Goal: Task Accomplishment & Management: Manage account settings

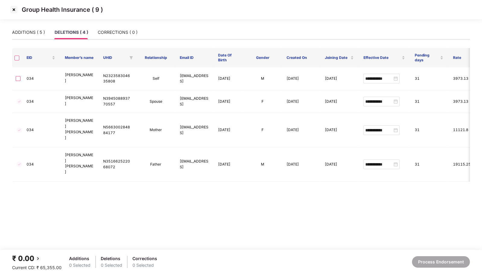
click at [14, 10] on img at bounding box center [14, 10] width 10 height 10
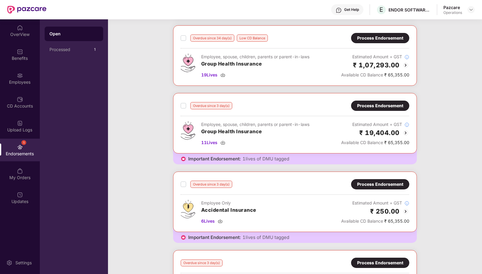
scroll to position [161, 0]
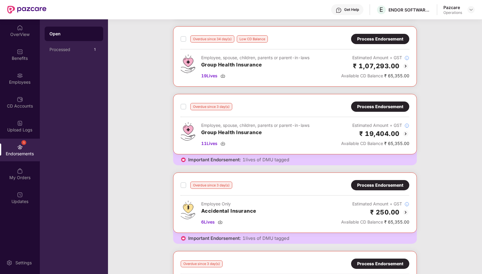
click at [388, 106] on div "Process Endorsement" at bounding box center [380, 106] width 46 height 7
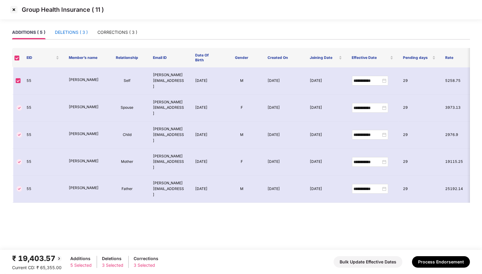
click at [81, 35] on div "DELETIONS ( 3 )" at bounding box center [71, 32] width 33 height 7
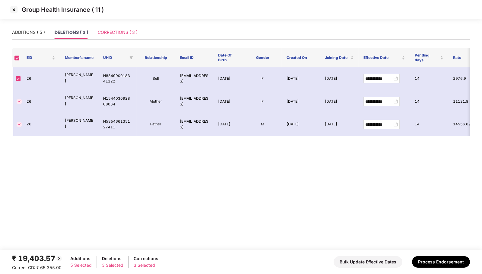
click at [109, 36] on div "CORRECTIONS ( 3 )" at bounding box center [118, 32] width 40 height 14
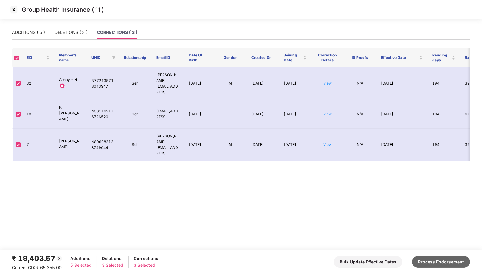
click at [430, 264] on button "Process Endorsement" at bounding box center [441, 261] width 58 height 11
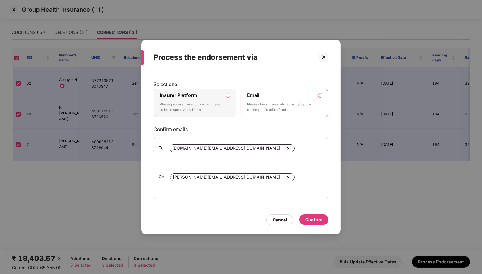
click at [217, 107] on div "Insurer Platform Please process the endorsement data to the respective platform" at bounding box center [191, 103] width 62 height 22
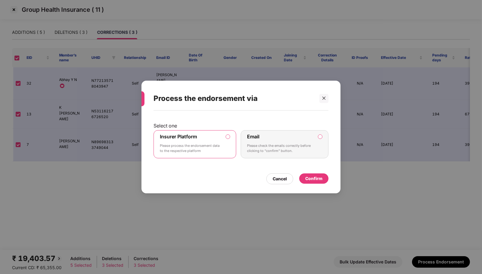
click at [314, 177] on div "Confirm" at bounding box center [313, 178] width 17 height 7
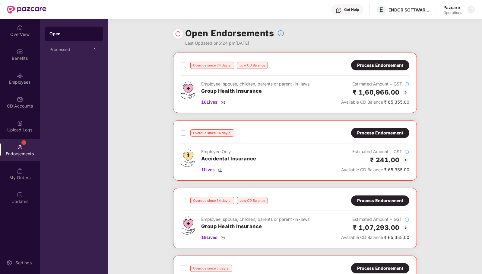
click at [473, 10] on img at bounding box center [471, 9] width 5 height 5
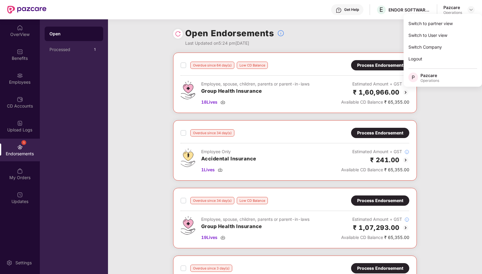
click at [383, 64] on div "Process Endorsement" at bounding box center [380, 65] width 46 height 7
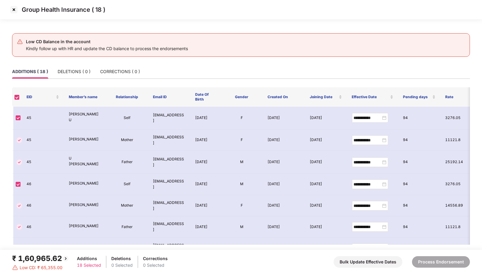
click at [13, 10] on img at bounding box center [14, 10] width 10 height 10
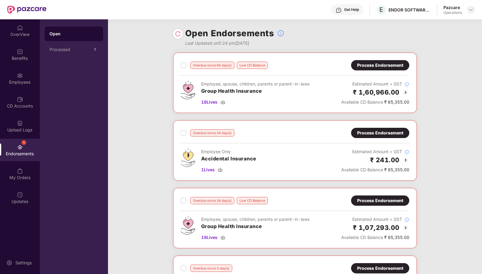
click at [474, 9] on img at bounding box center [471, 9] width 5 height 5
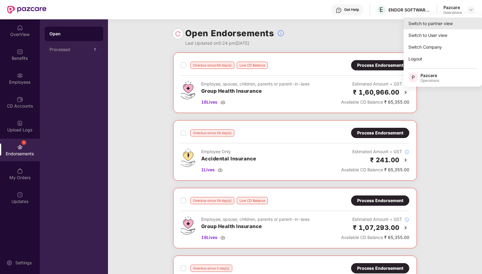
click at [455, 18] on div "Switch to partner view" at bounding box center [443, 24] width 78 height 12
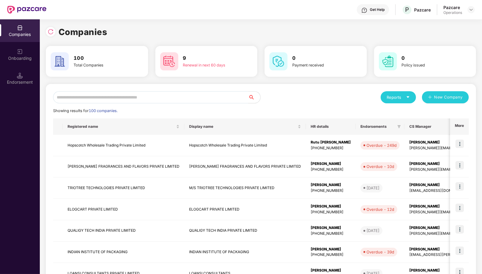
click at [168, 99] on input "text" at bounding box center [150, 97] width 195 height 12
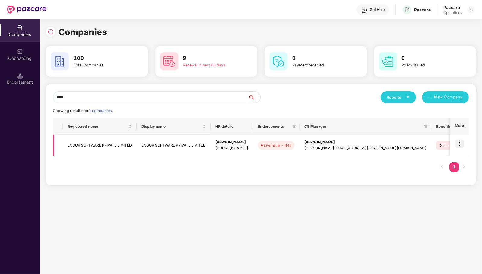
type input "****"
click at [98, 144] on td "ENDOR SOFTWARE PRIVATE LIMITED" at bounding box center [100, 145] width 74 height 21
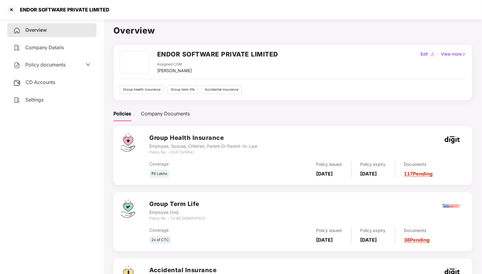
click at [44, 81] on span "CD Accounts" at bounding box center [41, 82] width 30 height 6
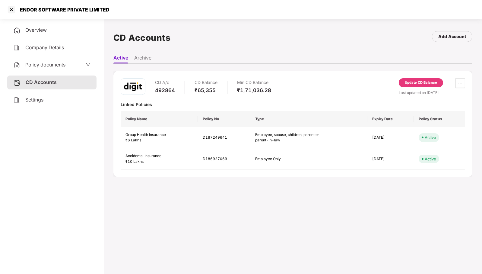
click at [424, 84] on div "Update CD Balance" at bounding box center [421, 82] width 32 height 5
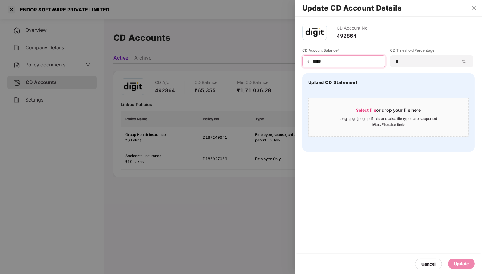
click at [313, 61] on input "*****" at bounding box center [346, 61] width 68 height 6
type input "******"
click at [463, 268] on div "Update" at bounding box center [461, 263] width 27 height 10
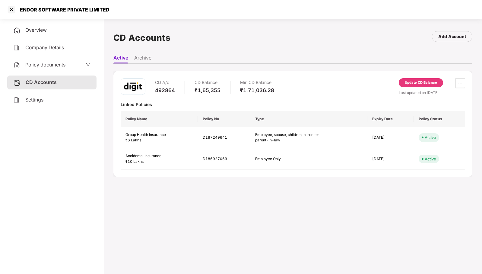
click at [437, 79] on div "Update CD Balance" at bounding box center [421, 82] width 44 height 9
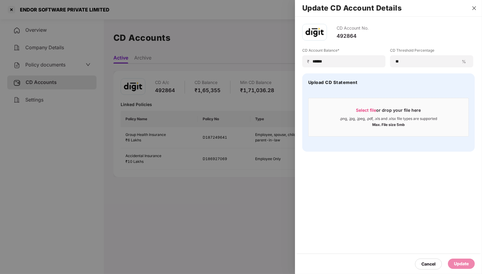
click at [478, 10] on button "Close" at bounding box center [474, 7] width 8 height 5
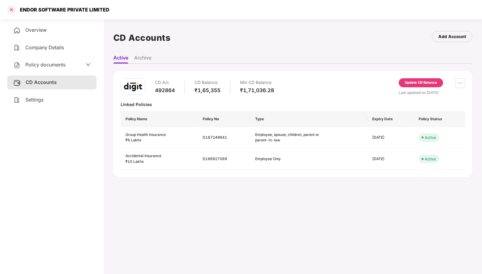
click at [11, 12] on div at bounding box center [12, 10] width 10 height 10
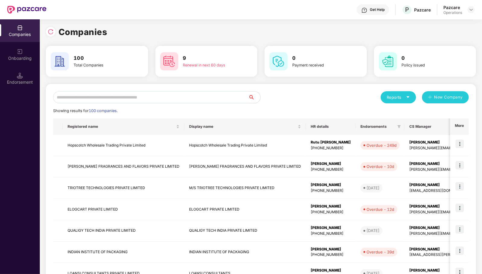
click at [107, 98] on input "text" at bounding box center [150, 97] width 195 height 12
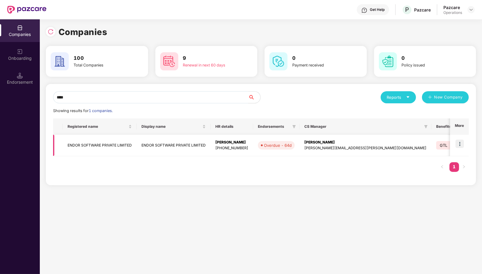
type input "****"
click at [461, 141] on img at bounding box center [460, 143] width 8 height 8
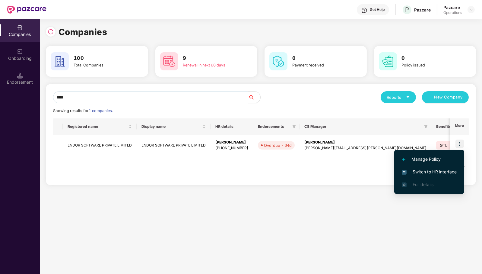
click at [445, 167] on li "Switch to HR interface" at bounding box center [430, 171] width 70 height 13
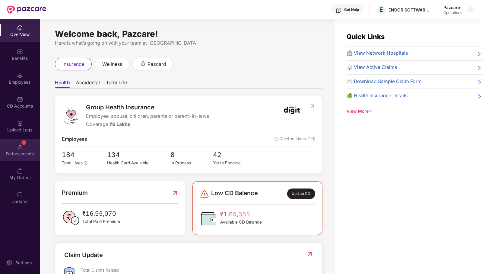
click at [16, 155] on div "Endorsements" at bounding box center [20, 154] width 40 height 6
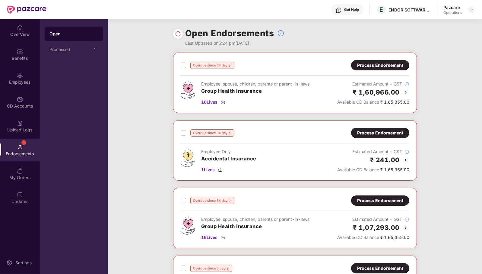
click at [380, 64] on div "Process Endorsement" at bounding box center [380, 65] width 46 height 7
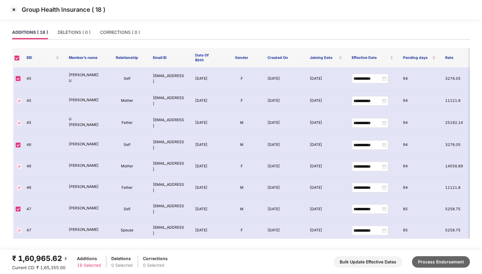
click at [442, 263] on button "Process Endorsement" at bounding box center [441, 261] width 58 height 11
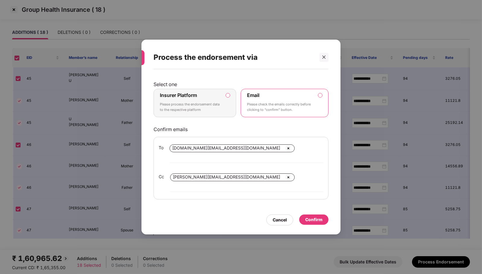
click at [226, 108] on label "Insurer Platform Please process the endorsement data to the respective platform" at bounding box center [195, 103] width 83 height 28
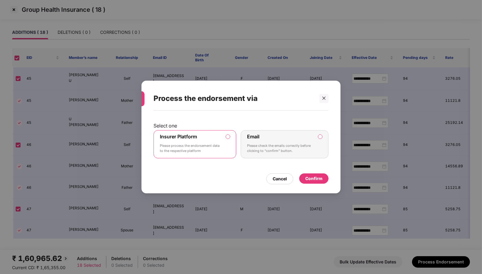
click at [316, 176] on div "Confirm" at bounding box center [313, 178] width 17 height 7
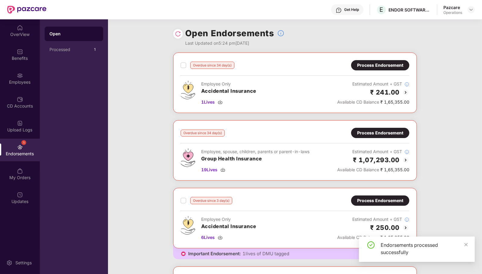
click at [380, 62] on div "Process Endorsement" at bounding box center [380, 65] width 46 height 7
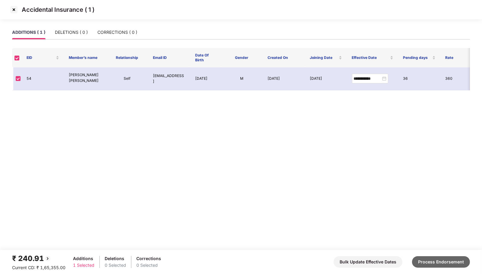
click at [426, 260] on button "Process Endorsement" at bounding box center [441, 261] width 58 height 11
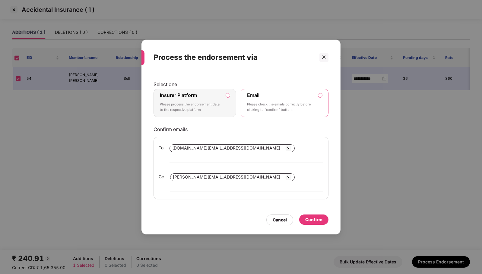
click at [217, 112] on p "Please process the endorsement data to the respective platform" at bounding box center [191, 107] width 62 height 11
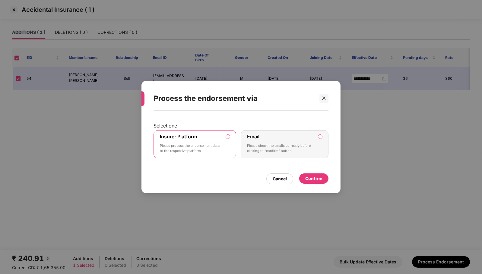
click at [309, 179] on div "Confirm" at bounding box center [313, 178] width 17 height 7
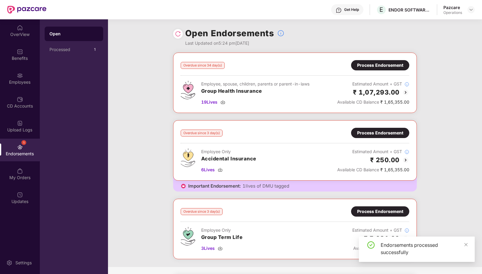
click at [378, 61] on div "Process Endorsement" at bounding box center [380, 65] width 58 height 10
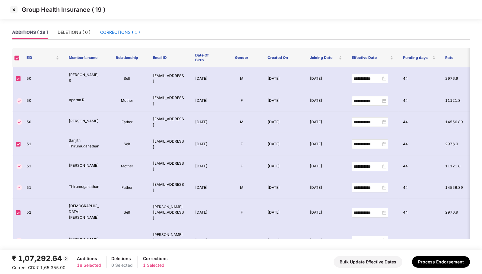
click at [134, 30] on div "CORRECTIONS ( 1 )" at bounding box center [120, 32] width 40 height 7
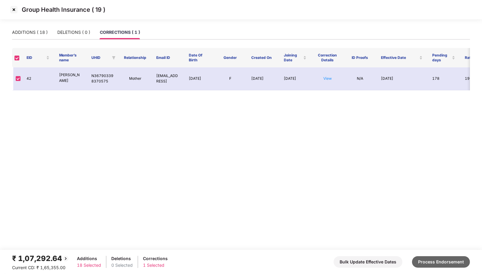
click at [436, 264] on button "Process Endorsement" at bounding box center [441, 261] width 58 height 11
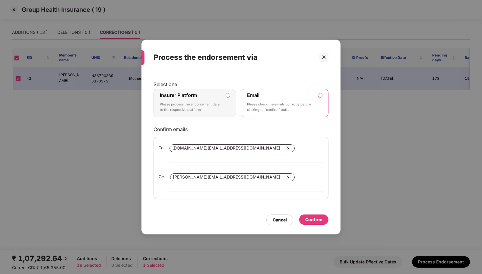
click at [213, 111] on p "Please process the endorsement data to the respective platform" at bounding box center [191, 107] width 62 height 11
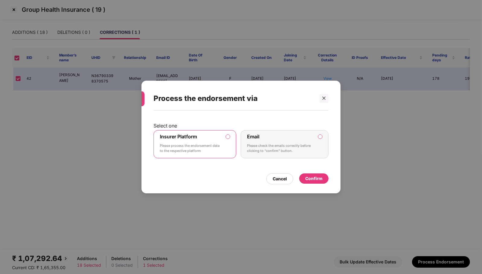
click at [316, 177] on div "Confirm" at bounding box center [313, 178] width 17 height 7
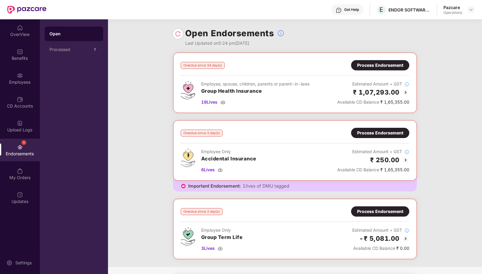
click at [178, 33] on img at bounding box center [178, 34] width 6 height 6
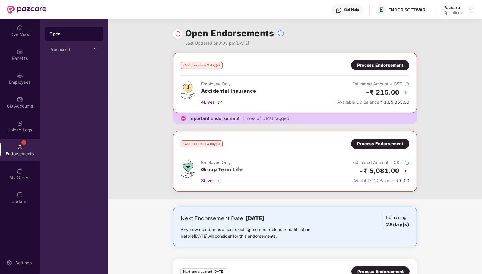
click at [381, 63] on div "Process Endorsement" at bounding box center [380, 65] width 46 height 7
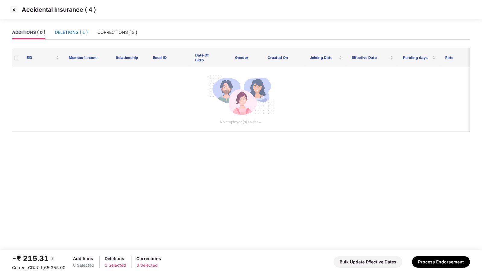
click at [86, 29] on div "DELETIONS ( 1 )" at bounding box center [71, 32] width 33 height 7
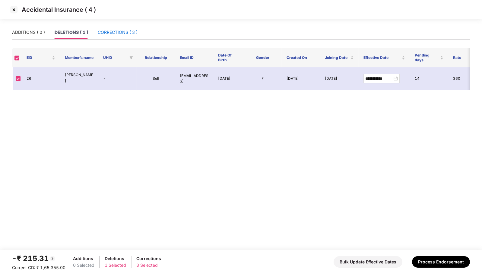
click at [112, 32] on div "CORRECTIONS ( 3 )" at bounding box center [118, 32] width 40 height 7
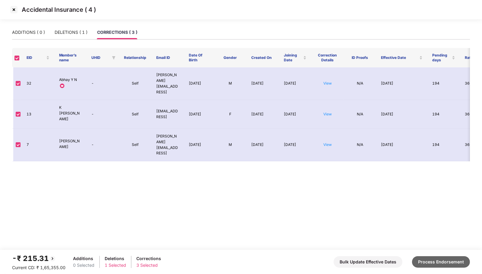
click at [438, 264] on button "Process Endorsement" at bounding box center [441, 261] width 58 height 11
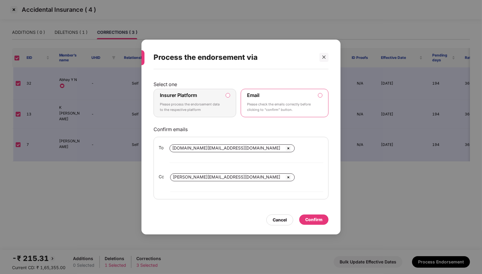
click at [211, 112] on p "Please process the endorsement data to the respective platform" at bounding box center [191, 107] width 62 height 11
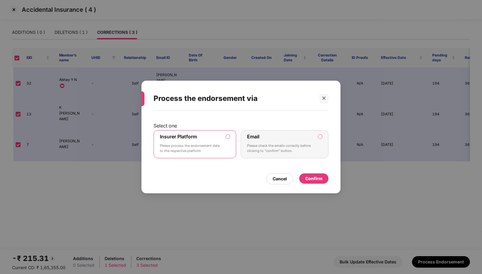
click at [312, 180] on div "Confirm" at bounding box center [313, 178] width 17 height 7
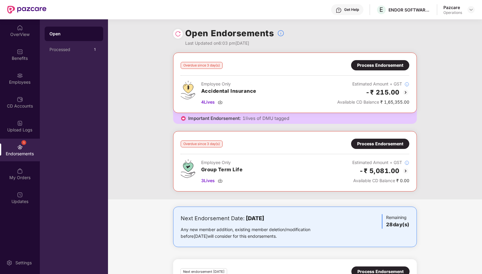
click at [177, 33] on img at bounding box center [178, 34] width 6 height 6
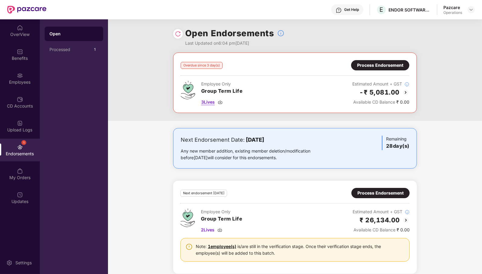
scroll to position [172, 0]
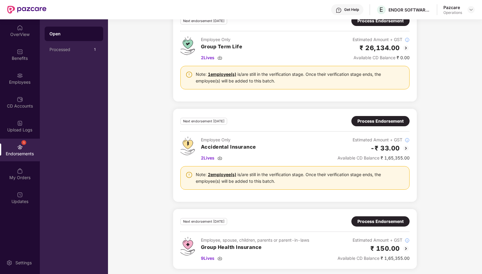
click at [371, 220] on div "Process Endorsement" at bounding box center [381, 221] width 46 height 7
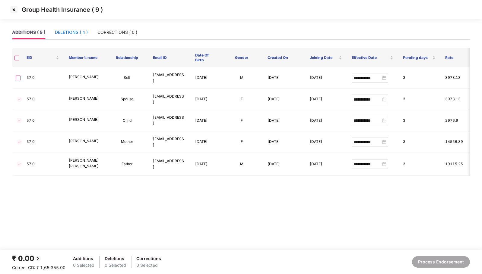
click at [74, 30] on div "DELETIONS ( 4 )" at bounding box center [71, 32] width 33 height 7
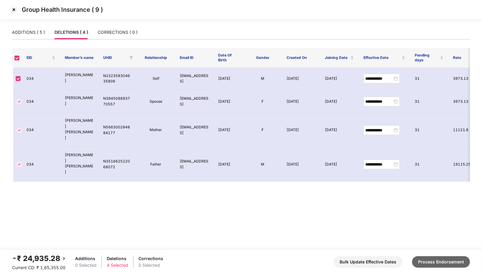
click at [445, 260] on button "Process Endorsement" at bounding box center [441, 261] width 58 height 11
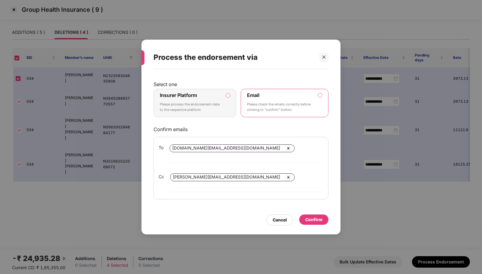
click at [204, 103] on div "Insurer Platform Please process the endorsement data to the respective platform" at bounding box center [191, 103] width 62 height 22
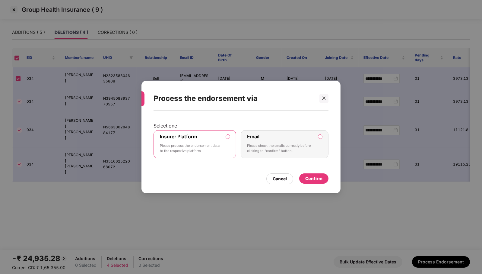
click at [314, 177] on div "Confirm" at bounding box center [313, 178] width 17 height 7
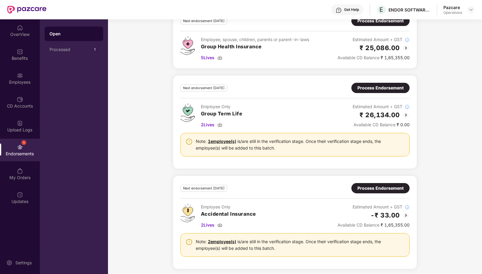
scroll to position [0, 0]
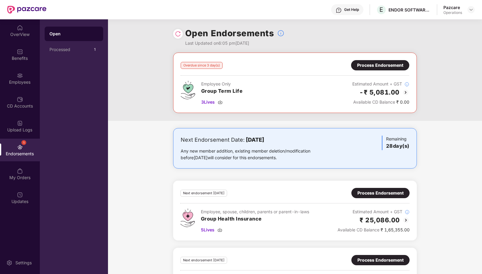
click at [181, 32] on img at bounding box center [178, 34] width 6 height 6
click at [472, 8] on img at bounding box center [471, 9] width 5 height 5
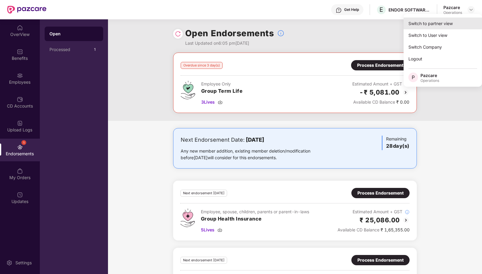
click at [444, 23] on div "Switch to partner view" at bounding box center [443, 24] width 78 height 12
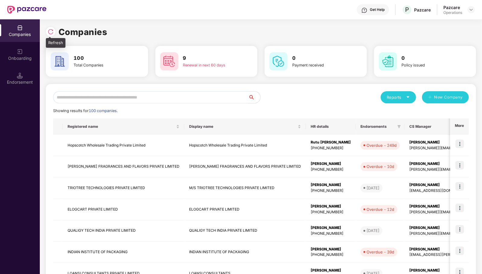
click at [54, 32] on div at bounding box center [51, 32] width 10 height 10
click at [204, 94] on input "text" at bounding box center [150, 97] width 195 height 12
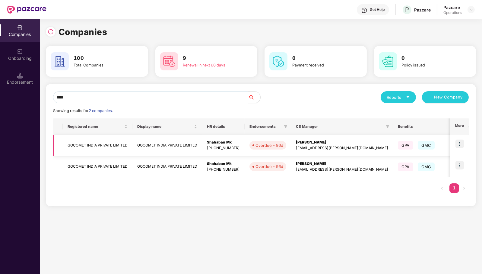
type input "****"
click at [460, 143] on img at bounding box center [460, 143] width 8 height 8
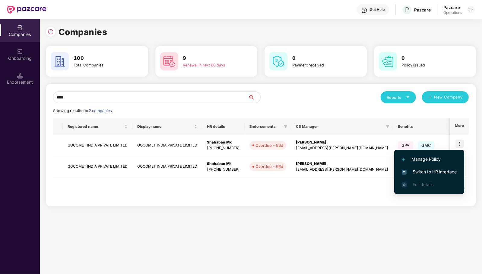
click at [433, 169] on span "Switch to HR interface" at bounding box center [429, 171] width 55 height 7
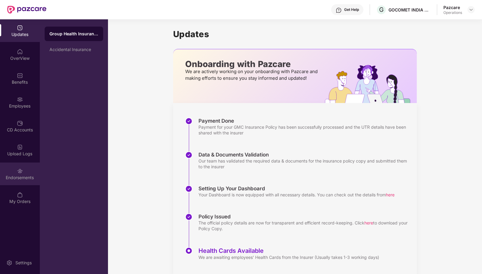
click at [27, 180] on div "Endorsements" at bounding box center [20, 177] width 40 height 6
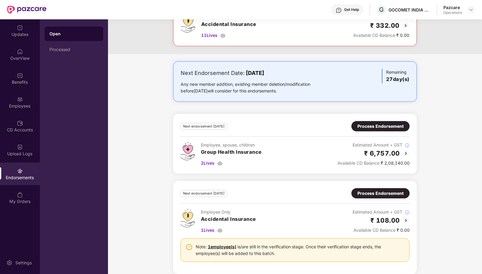
scroll to position [408, 0]
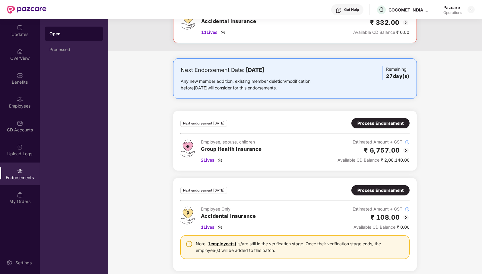
click at [384, 123] on div "Process Endorsement" at bounding box center [381, 123] width 46 height 7
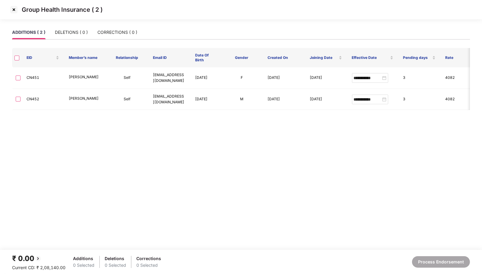
click at [13, 10] on img at bounding box center [14, 10] width 10 height 10
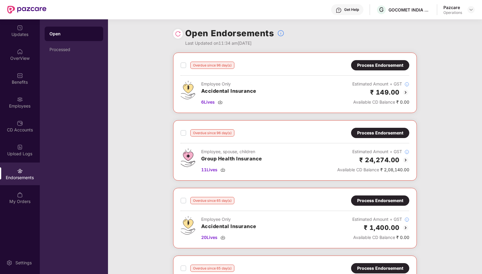
click at [177, 35] on img at bounding box center [178, 34] width 6 height 6
click at [394, 129] on div "Process Endorsement" at bounding box center [380, 132] width 46 height 7
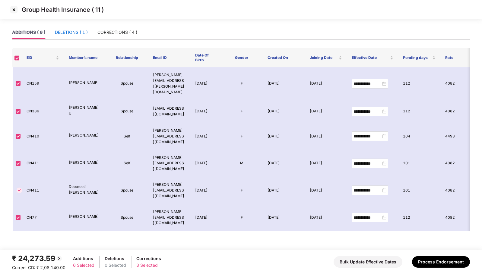
click at [72, 30] on div "DELETIONS ( 1 )" at bounding box center [71, 32] width 33 height 7
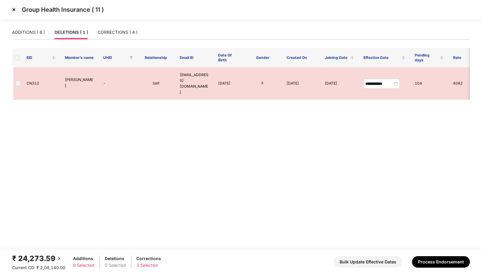
click at [11, 10] on img at bounding box center [14, 10] width 10 height 10
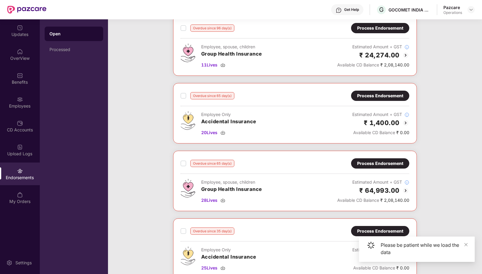
scroll to position [105, 0]
click at [379, 160] on div "Process Endorsement" at bounding box center [380, 163] width 46 height 7
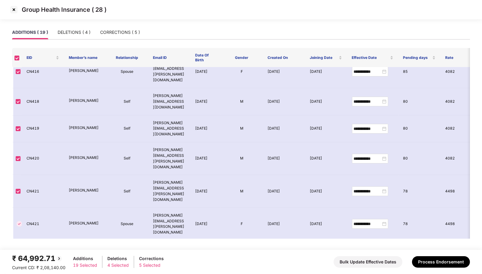
scroll to position [0, 0]
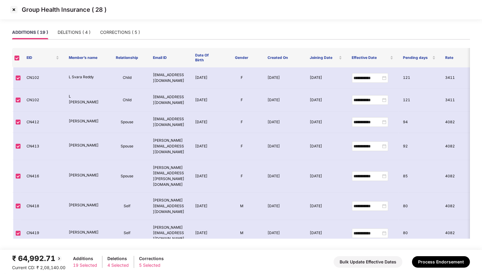
click at [13, 9] on img at bounding box center [14, 10] width 10 height 10
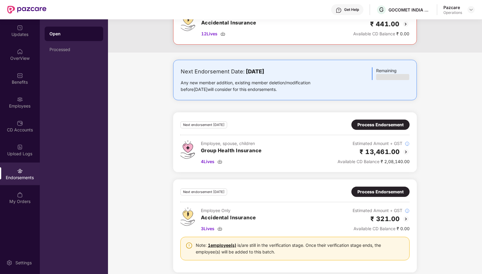
scroll to position [408, 0]
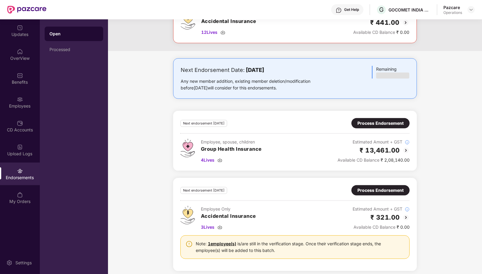
click at [386, 120] on div "Process Endorsement" at bounding box center [381, 123] width 46 height 7
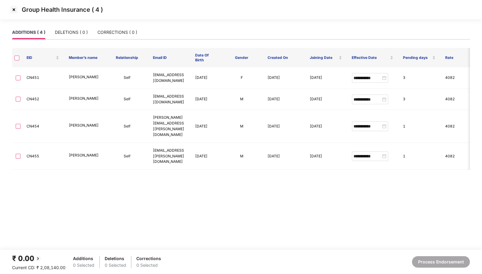
click at [13, 9] on img at bounding box center [14, 10] width 10 height 10
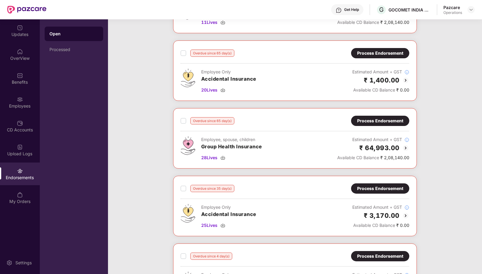
scroll to position [123, 0]
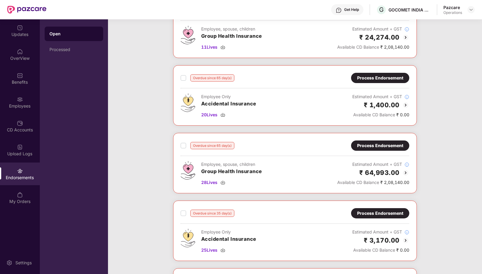
click at [388, 146] on div "Process Endorsement" at bounding box center [380, 145] width 46 height 7
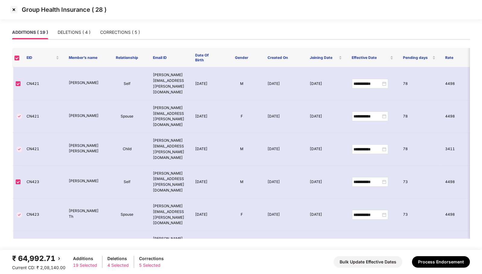
scroll to position [235, 0]
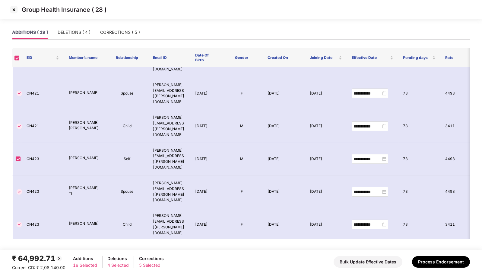
click at [15, 10] on img at bounding box center [14, 10] width 10 height 10
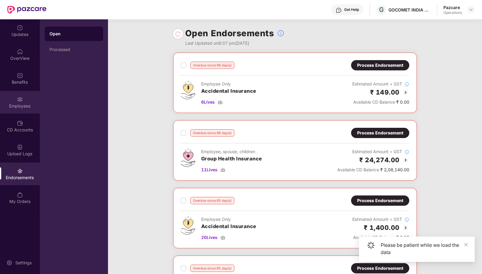
click at [26, 104] on div "Employees" at bounding box center [20, 106] width 40 height 6
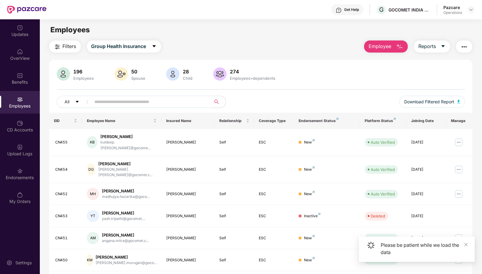
click at [173, 105] on input "text" at bounding box center [149, 101] width 108 height 9
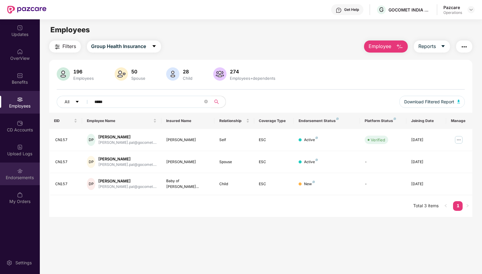
type input "*****"
click at [18, 175] on div "Endorsements" at bounding box center [20, 177] width 40 height 6
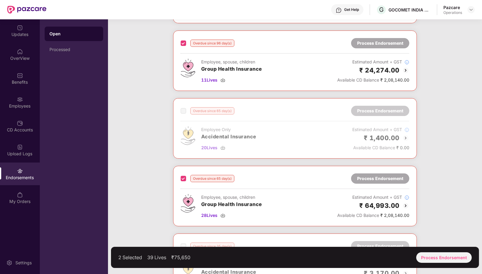
scroll to position [126, 0]
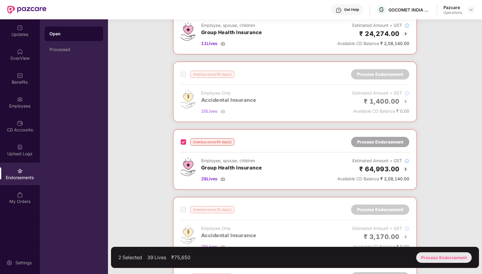
click at [445, 260] on div "Process Endorsement" at bounding box center [445, 257] width 56 height 11
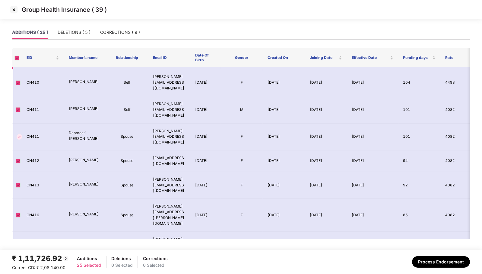
scroll to position [0, 0]
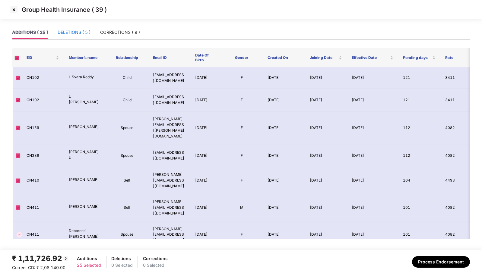
click at [80, 29] on div "DELETIONS ( 5 )" at bounding box center [74, 32] width 33 height 7
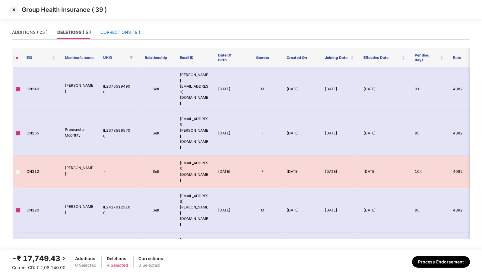
click at [128, 34] on div "CORRECTIONS ( 9 )" at bounding box center [121, 32] width 40 height 7
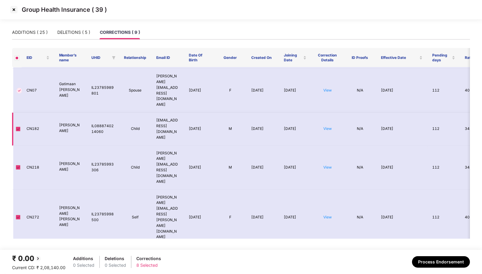
scroll to position [74, 0]
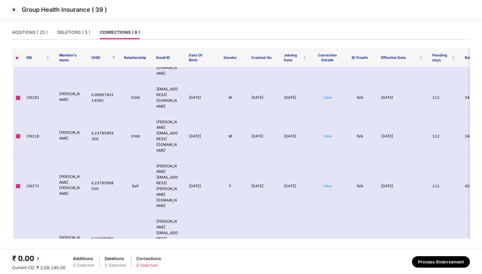
click at [13, 8] on img at bounding box center [14, 10] width 10 height 10
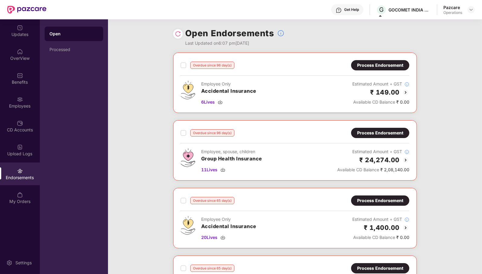
click at [445, 117] on div "Overdue since 96 day(s) Process Endorsement Employee Only Accidental Insurance …" at bounding box center [295, 256] width 374 height 406
click at [26, 102] on div "Employees" at bounding box center [20, 102] width 40 height 23
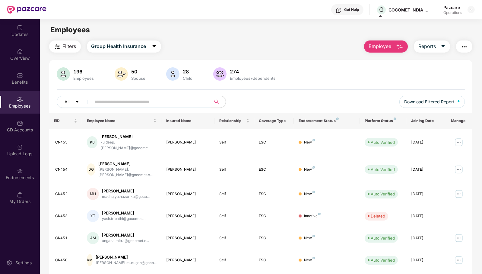
click at [423, 72] on div "196 Employees 50 Spouse 28 Child 274 Employees+dependents" at bounding box center [261, 74] width 409 height 14
click at [143, 101] on input "text" at bounding box center [149, 101] width 108 height 9
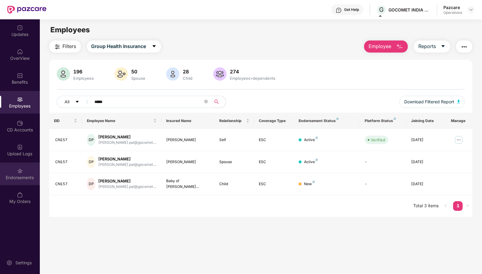
type input "*****"
click at [20, 171] on img at bounding box center [20, 171] width 6 height 6
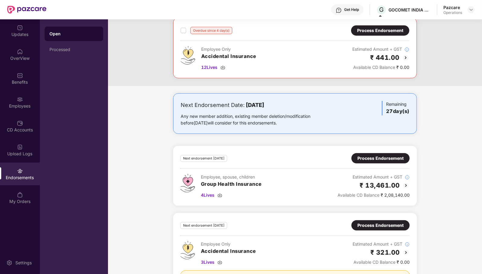
scroll to position [408, 0]
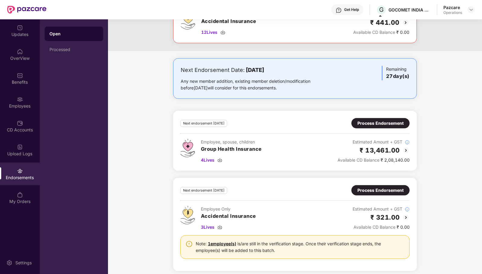
click at [374, 118] on div "Process Endorsement" at bounding box center [381, 123] width 58 height 10
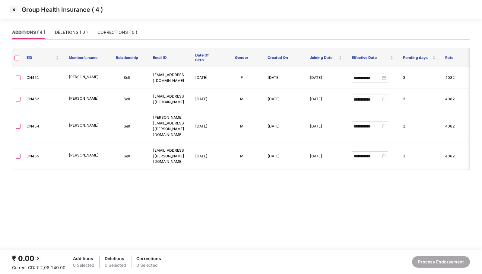
click at [15, 9] on img at bounding box center [14, 10] width 10 height 10
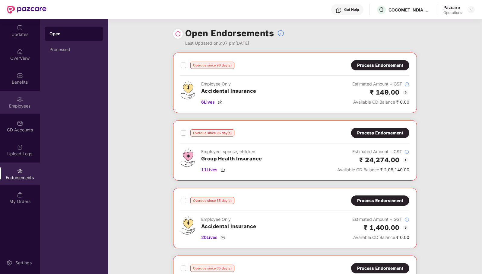
click at [20, 104] on div "Employees" at bounding box center [20, 106] width 40 height 6
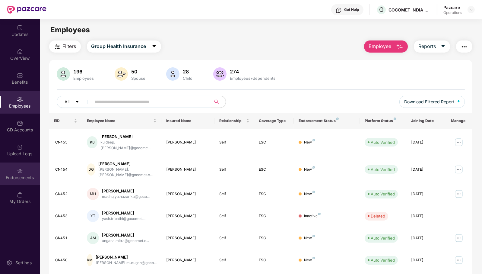
click at [22, 171] on img at bounding box center [20, 171] width 6 height 6
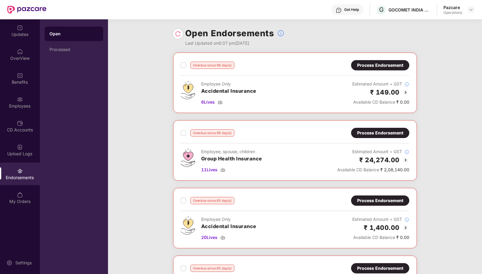
click at [177, 35] on img at bounding box center [178, 34] width 6 height 6
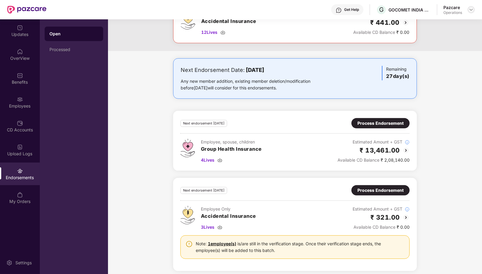
click at [470, 10] on img at bounding box center [471, 9] width 5 height 5
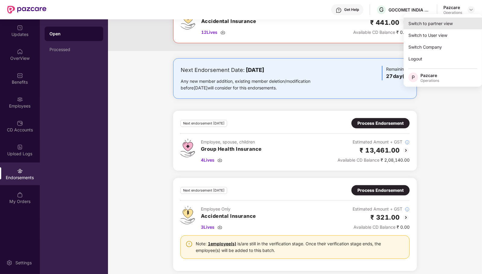
click at [465, 21] on div "Switch to partner view" at bounding box center [443, 24] width 78 height 12
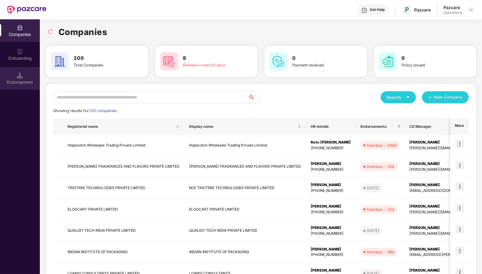
click at [15, 78] on div "Endorsement" at bounding box center [20, 78] width 40 height 23
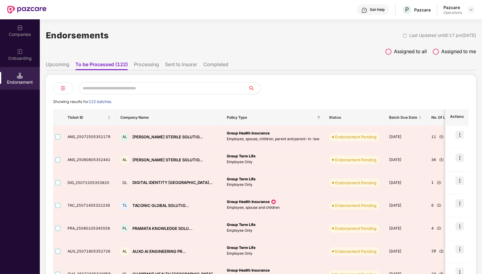
click at [121, 88] on input "text" at bounding box center [163, 88] width 169 height 12
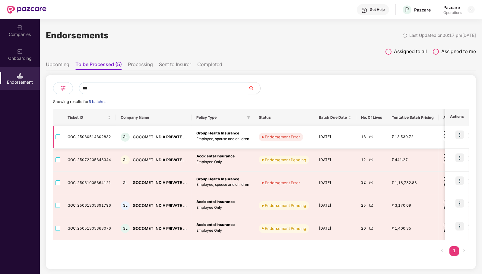
type input "***"
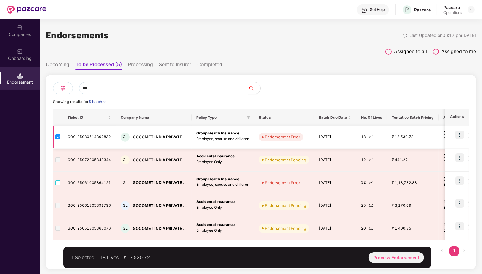
click at [363, 138] on div "18" at bounding box center [371, 137] width 21 height 6
click at [369, 138] on img at bounding box center [371, 136] width 5 height 5
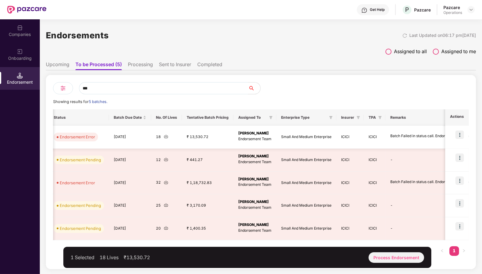
scroll to position [0, 259]
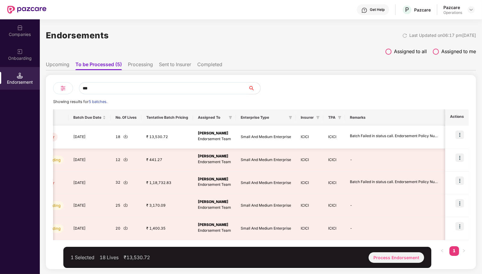
click at [462, 136] on img at bounding box center [460, 134] width 8 height 8
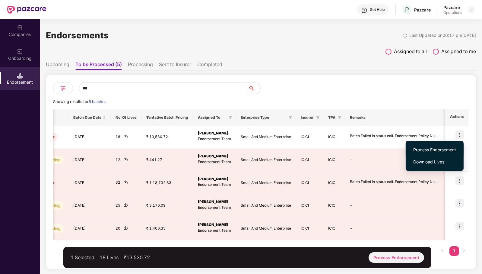
click at [452, 150] on span "Process Endorsement" at bounding box center [435, 149] width 43 height 7
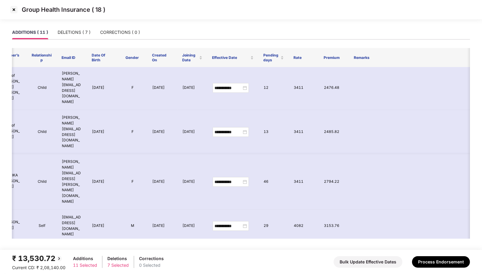
scroll to position [0, 55]
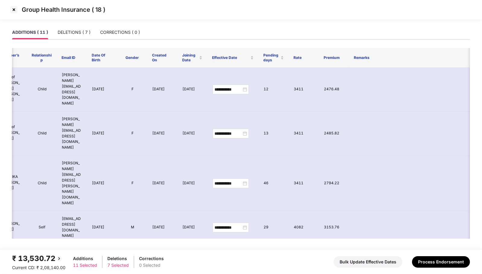
click at [13, 11] on img at bounding box center [14, 10] width 10 height 10
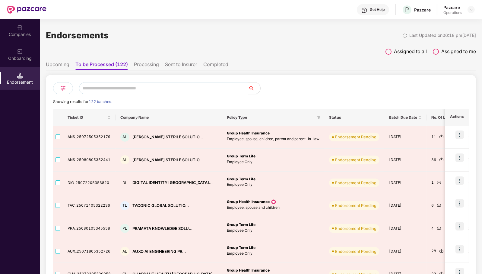
click at [192, 86] on input "text" at bounding box center [163, 88] width 169 height 12
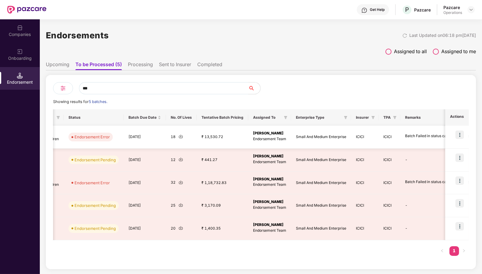
scroll to position [0, 259]
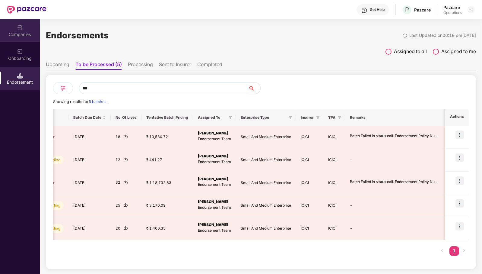
type input "***"
click at [22, 35] on div "Companies" at bounding box center [20, 34] width 40 height 6
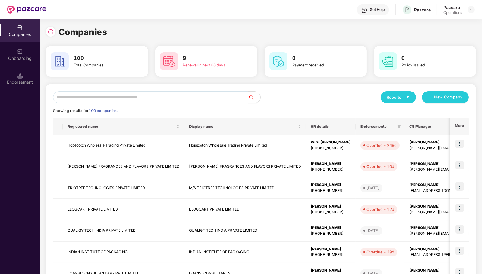
click at [109, 99] on input "text" at bounding box center [150, 97] width 195 height 12
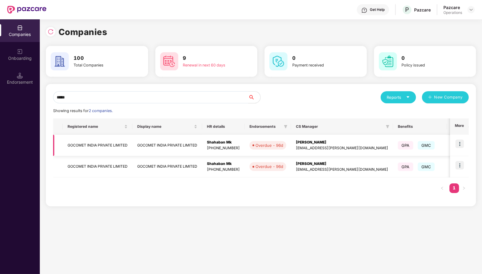
type input "*****"
click at [97, 140] on td "GOCOMET INDIA PRIVATE LIMITED" at bounding box center [98, 145] width 70 height 21
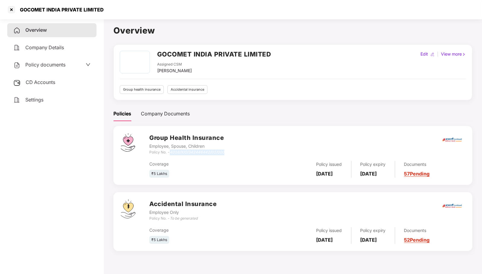
drag, startPoint x: 171, startPoint y: 153, endPoint x: 225, endPoint y: 152, distance: 53.4
click at [225, 152] on div "Group Health Insurance Employee, Spouse, Children Policy No. - 4016/X/O/3424464…" at bounding box center [307, 144] width 316 height 22
copy icon "4016/X/O/342446442/01/000"
click at [460, 70] on div "Edit | View more" at bounding box center [444, 62] width 46 height 23
drag, startPoint x: 171, startPoint y: 152, endPoint x: 228, endPoint y: 151, distance: 57.1
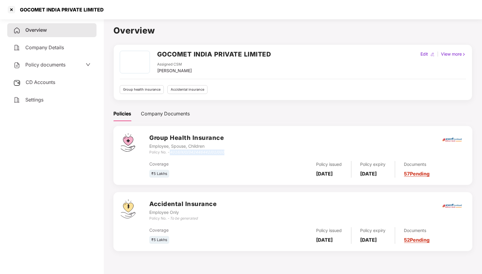
click at [228, 151] on div "Group Health Insurance Employee, Spouse, Children Policy No. - 4016/X/O/3424464…" at bounding box center [307, 144] width 316 height 22
copy icon "4016/X/O/342446442/01/000"
